Goal: Find specific page/section: Find specific page/section

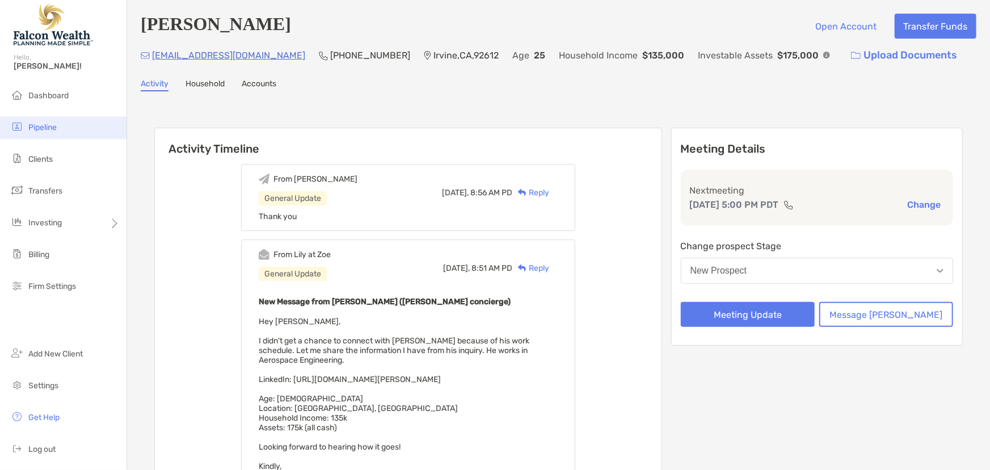
scroll to position [258, 0]
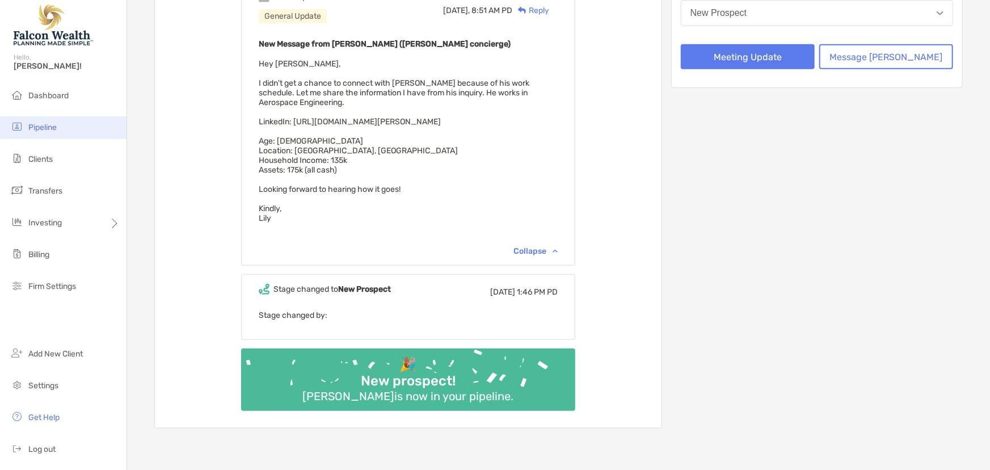
click at [38, 126] on span "Pipeline" at bounding box center [42, 128] width 28 height 10
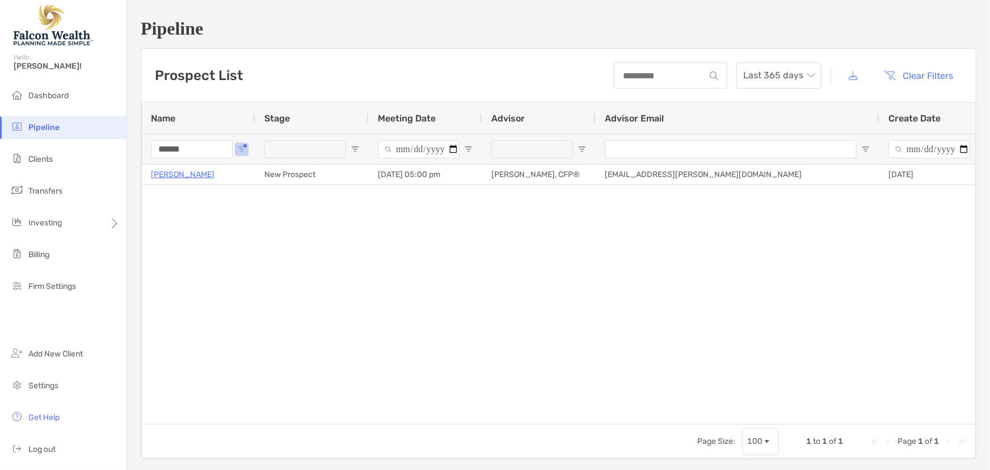
drag, startPoint x: 206, startPoint y: 147, endPoint x: 131, endPoint y: 150, distance: 74.9
click at [133, 150] on div "Pipeline Prospect List Last 365 days Clear Filters 1 to 1 of 1. Page 1 of 1 Nam…" at bounding box center [558, 238] width 863 height 477
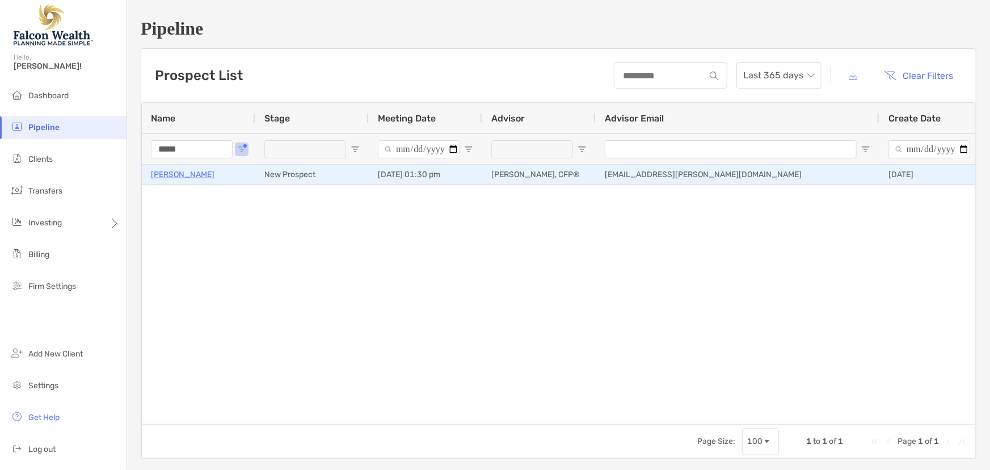
type input "*****"
click at [190, 174] on p "[PERSON_NAME]" at bounding box center [183, 174] width 64 height 14
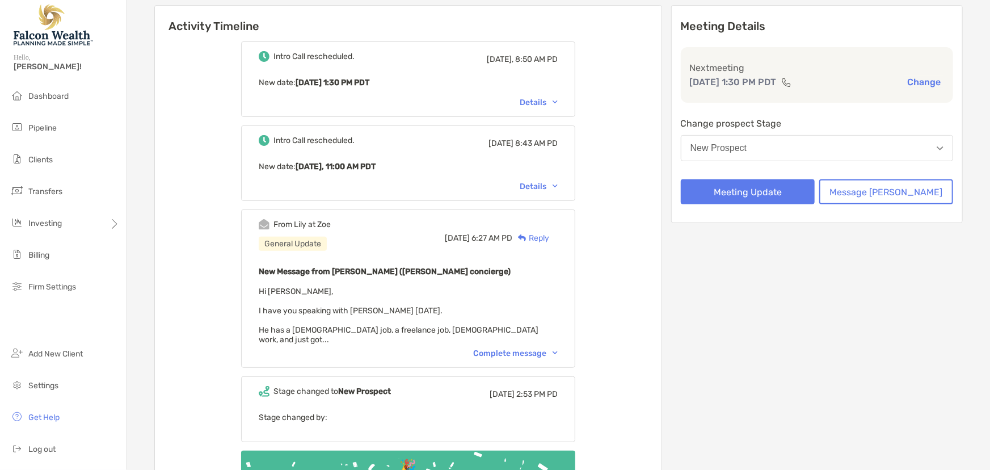
scroll to position [154, 0]
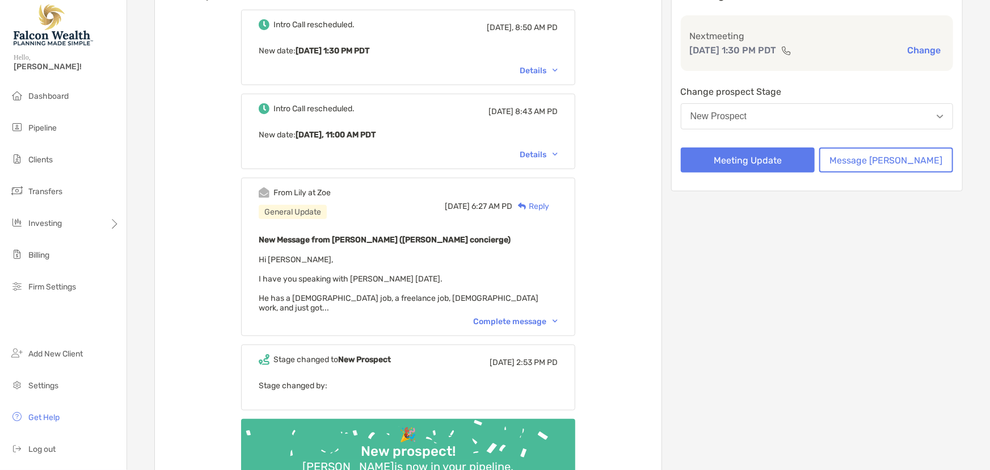
click at [512, 318] on div "Complete message" at bounding box center [515, 322] width 85 height 10
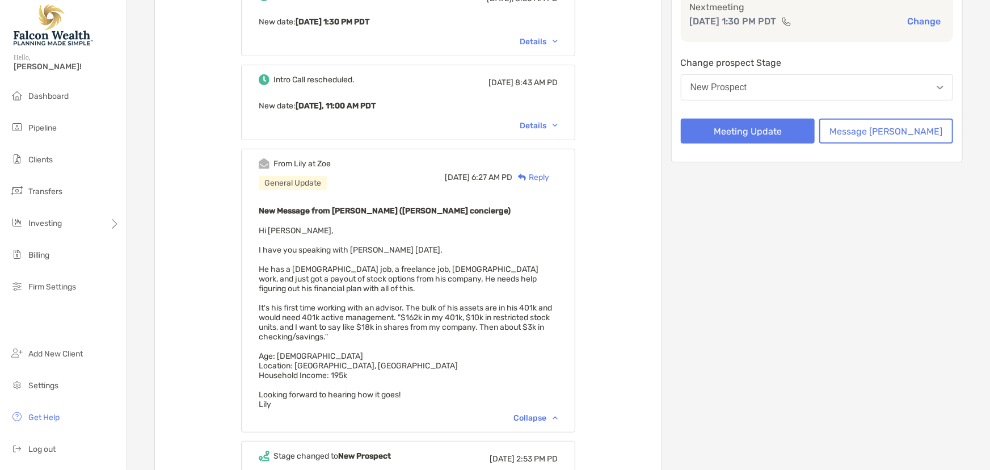
scroll to position [206, 0]
